Goal: Check status

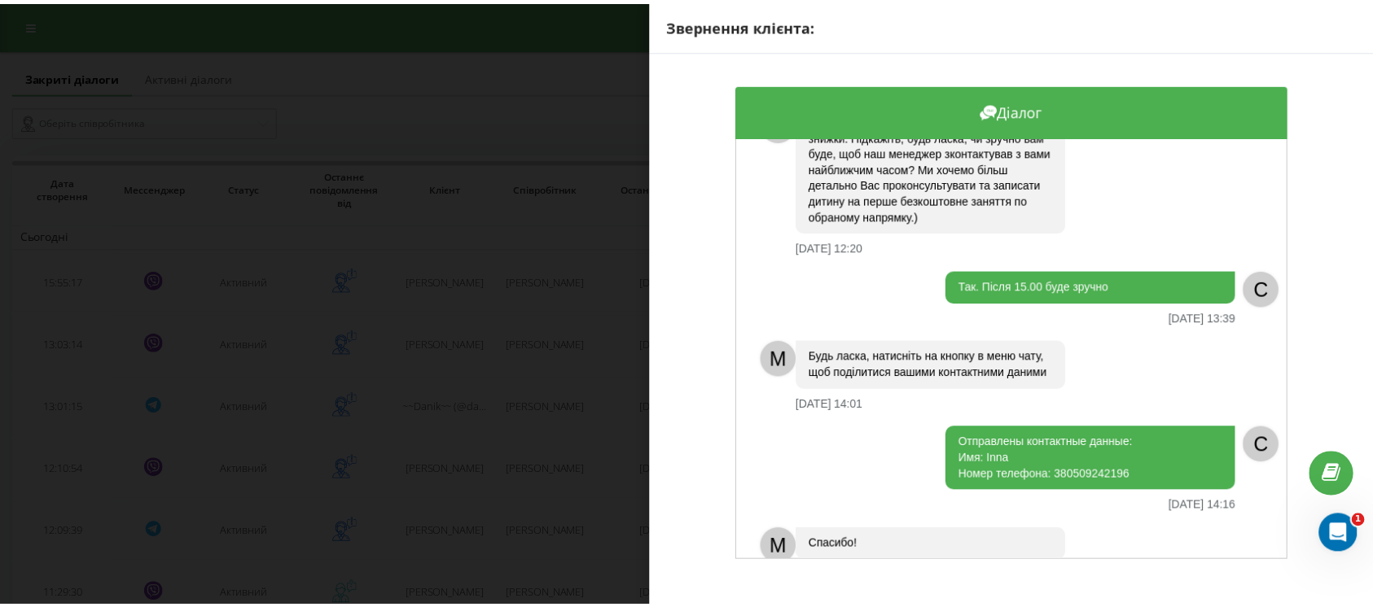
scroll to position [1055, 0]
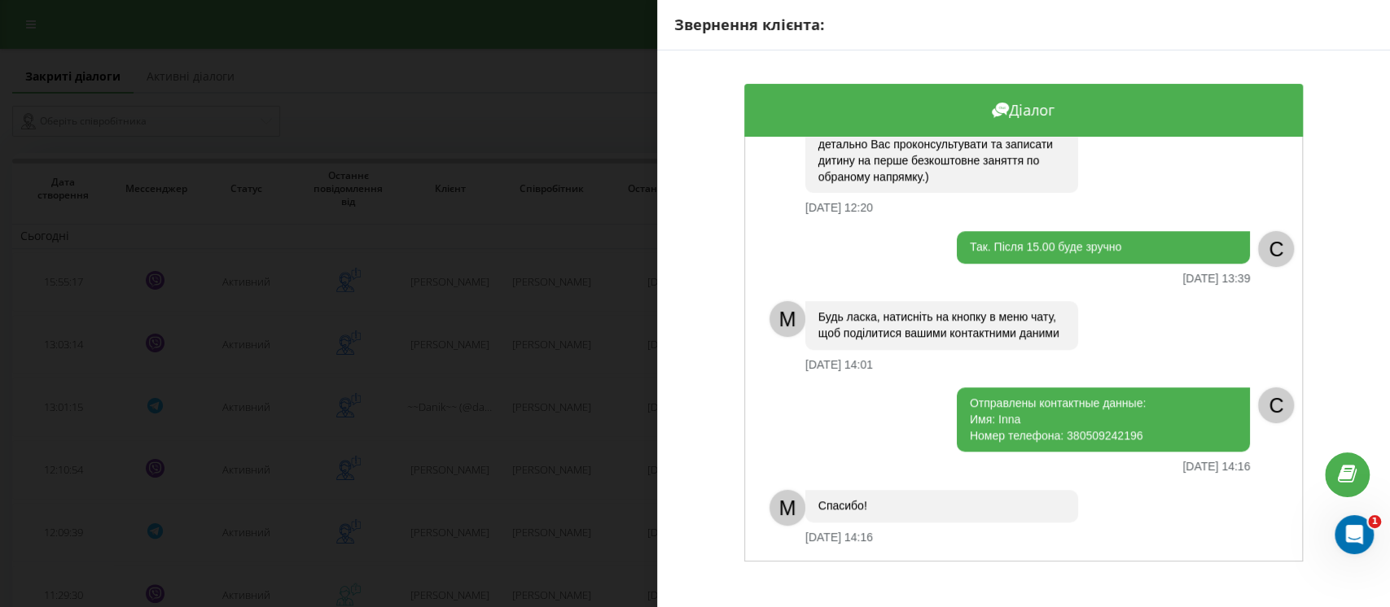
click at [519, 99] on div "Звернення клієнта: Діалог M Вітаємо Inna! Дякуємо за Ваше звернення. Наші робоч…" at bounding box center [695, 303] width 1390 height 607
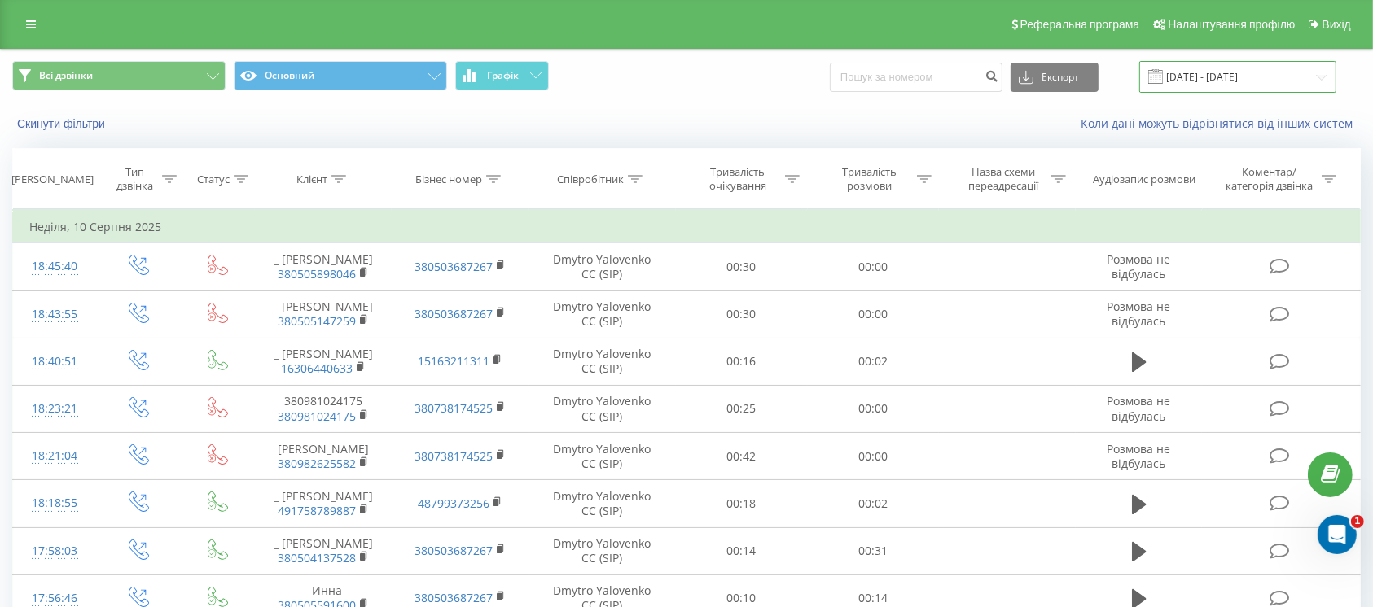
click at [1217, 85] on input "10.08.2025 - 10.08.2025" at bounding box center [1237, 77] width 197 height 32
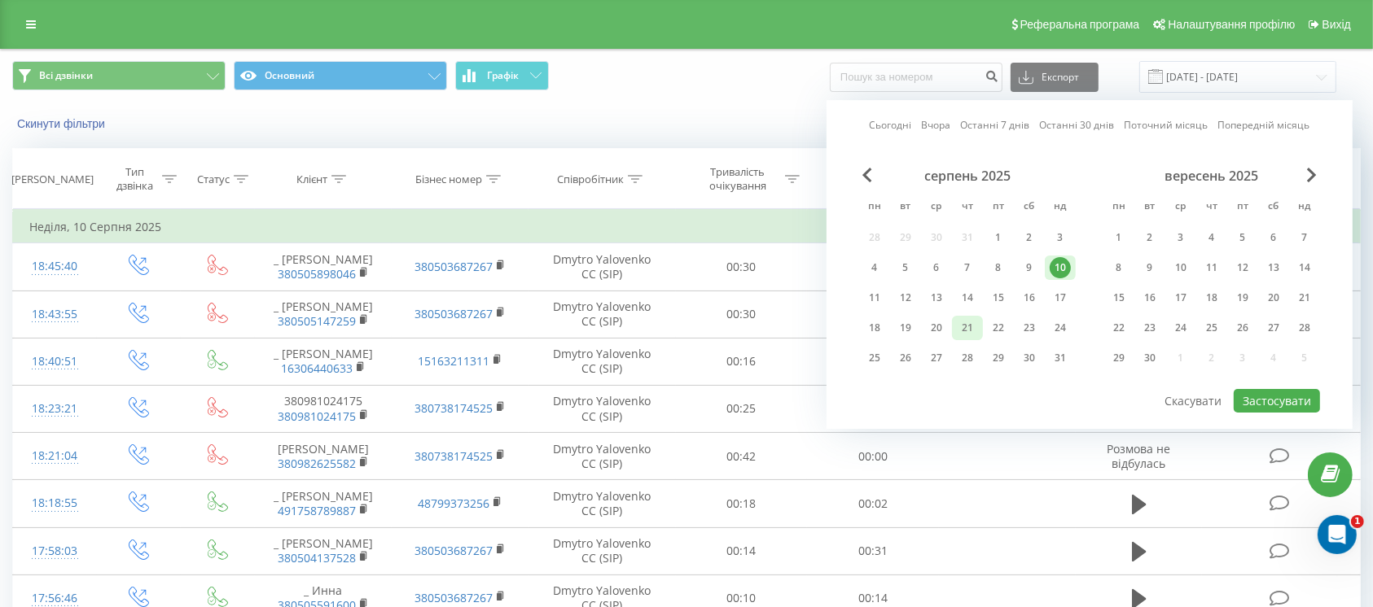
click at [962, 323] on div "21" at bounding box center [967, 328] width 21 height 21
click at [1258, 389] on button "Застосувати" at bounding box center [1276, 401] width 86 height 24
type input "21.08.2025 - 21.08.2025"
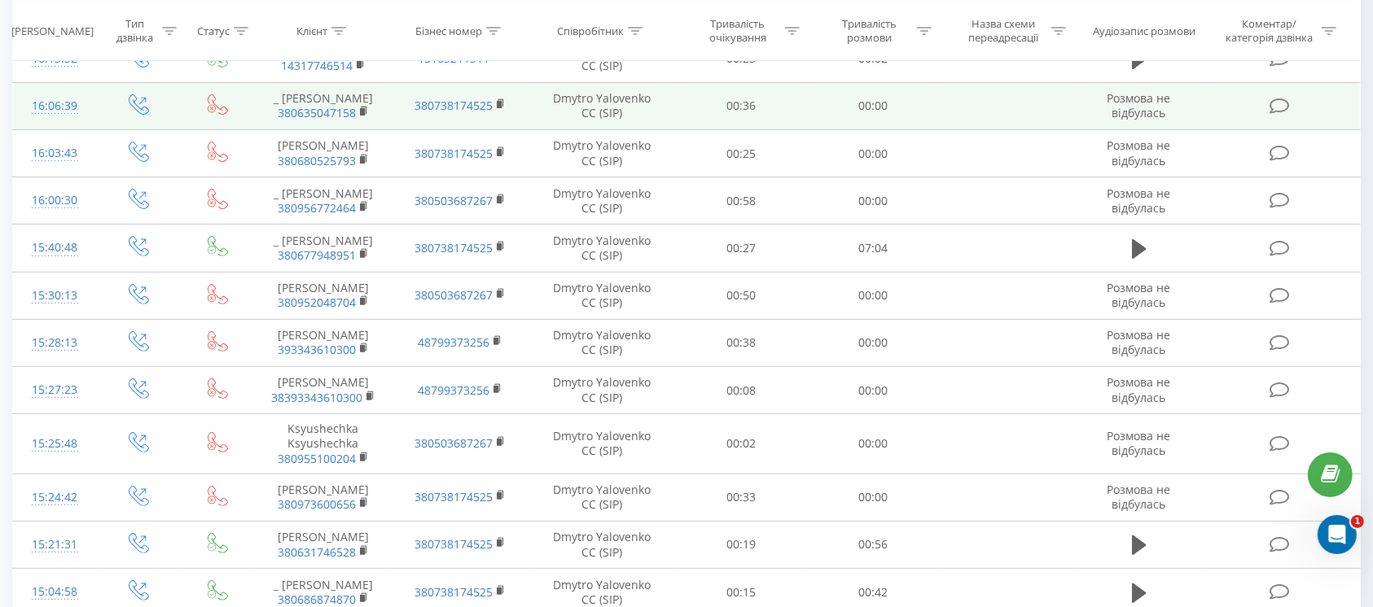
scroll to position [482, 0]
